Goal: Navigation & Orientation: Find specific page/section

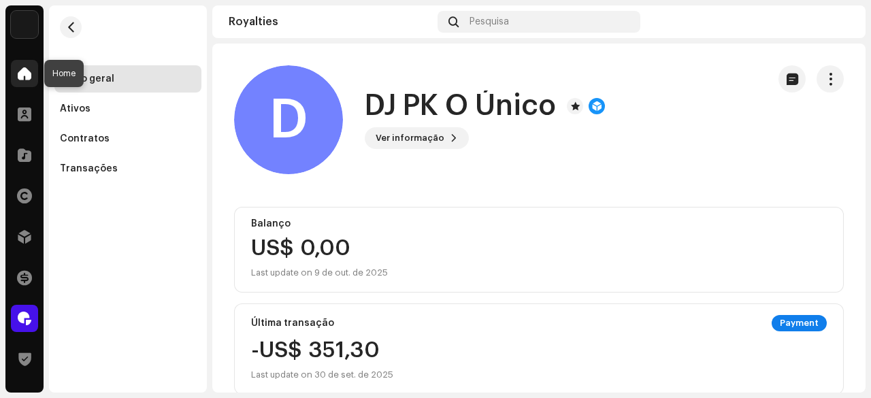
click at [18, 74] on span at bounding box center [25, 73] width 14 height 11
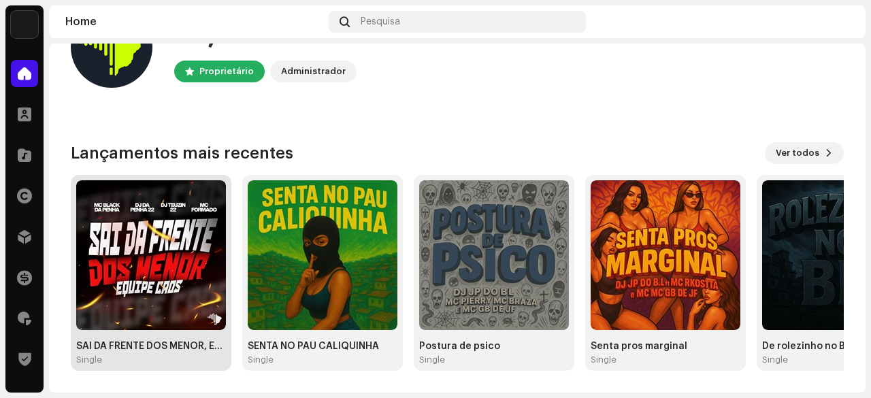
scroll to position [136, 0]
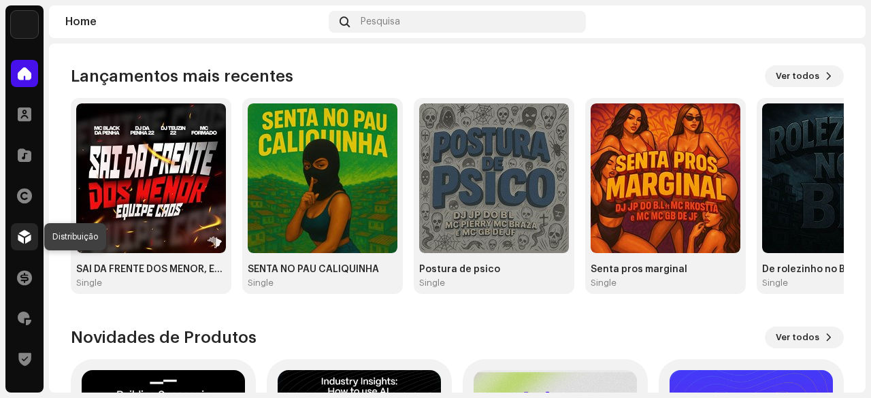
click at [22, 231] on span at bounding box center [25, 236] width 14 height 11
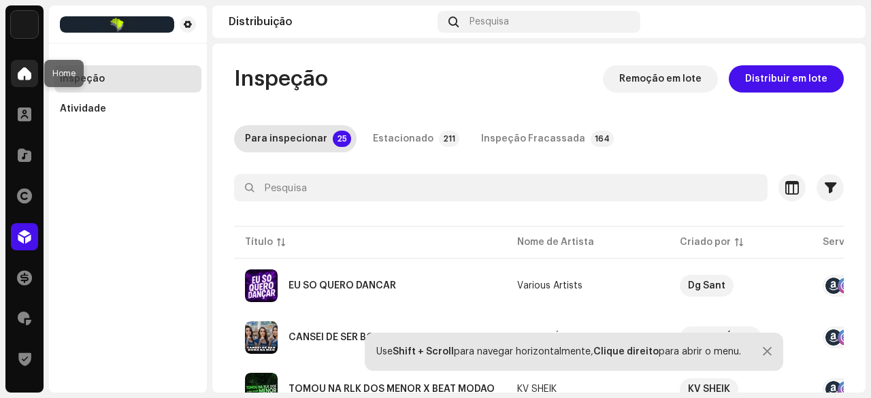
click at [22, 65] on div at bounding box center [24, 73] width 27 height 27
